Goal: Understand process/instructions

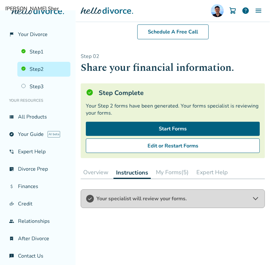
scroll to position [90, 0]
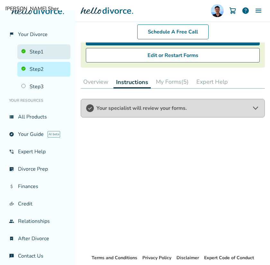
click at [41, 56] on link "Step 1" at bounding box center [43, 51] width 53 height 15
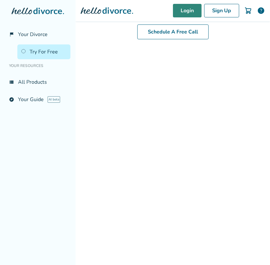
click at [183, 15] on link "Login" at bounding box center [187, 11] width 29 height 14
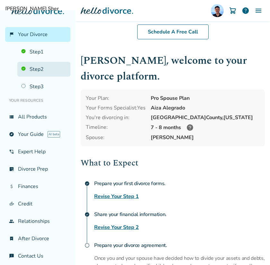
click at [42, 68] on link "Step 2" at bounding box center [43, 69] width 53 height 15
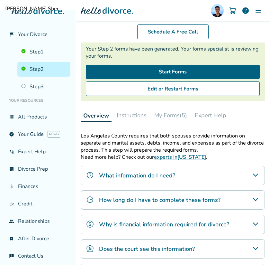
scroll to position [62, 0]
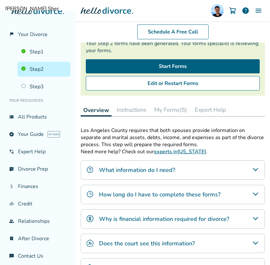
click at [175, 114] on button "My Forms (5)" at bounding box center [171, 109] width 38 height 13
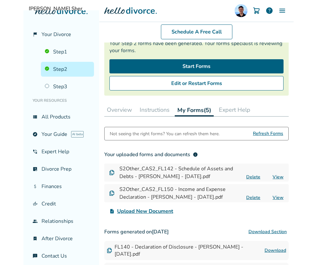
scroll to position [76, 0]
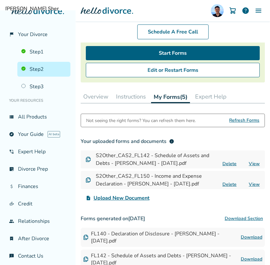
click at [129, 102] on button "Instructions" at bounding box center [131, 96] width 35 height 13
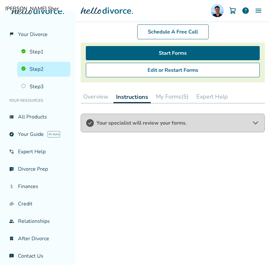
click at [173, 98] on button "My Forms (5)" at bounding box center [173, 96] width 38 height 13
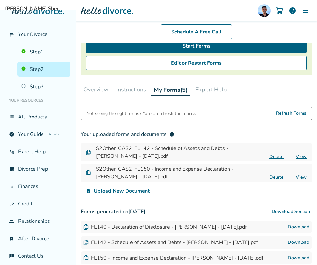
click at [78, 68] on div "Step 0 2 Share your financial information. Step Complete Your Step 2 forms have…" at bounding box center [196, 139] width 241 height 345
